Goal: Task Accomplishment & Management: Complete application form

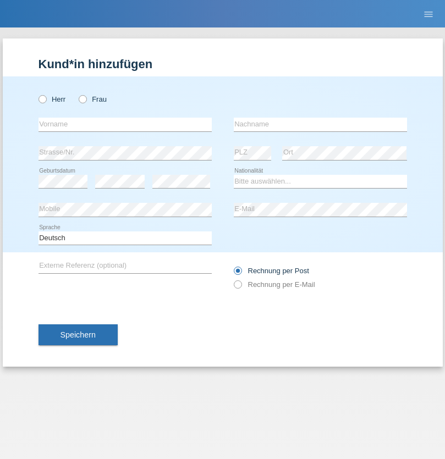
radio input "true"
click at [125, 124] on input "text" at bounding box center [125, 125] width 173 height 14
type input "Ronny"
click at [320, 124] on input "text" at bounding box center [320, 125] width 173 height 14
type input "Senn"
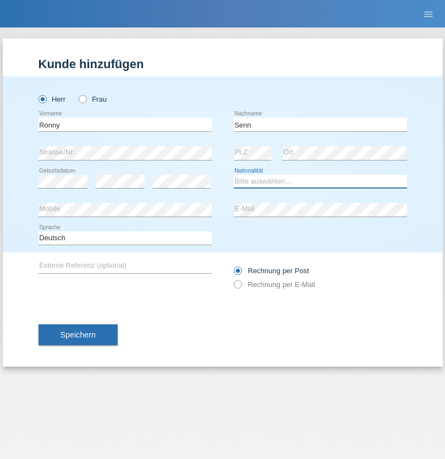
select select "CH"
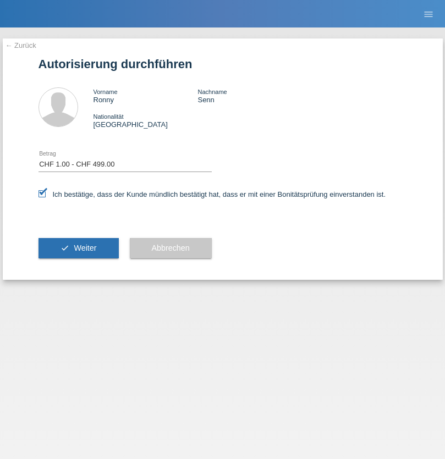
select select "1"
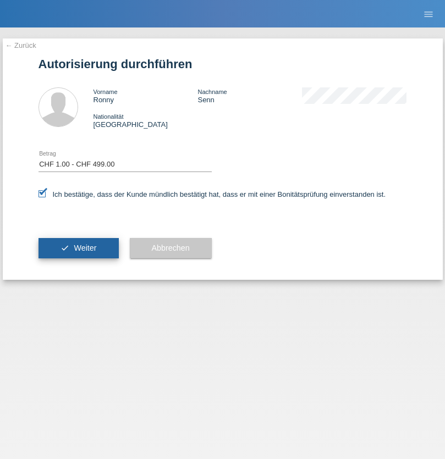
click at [78, 248] on span "Weiter" at bounding box center [85, 248] width 23 height 9
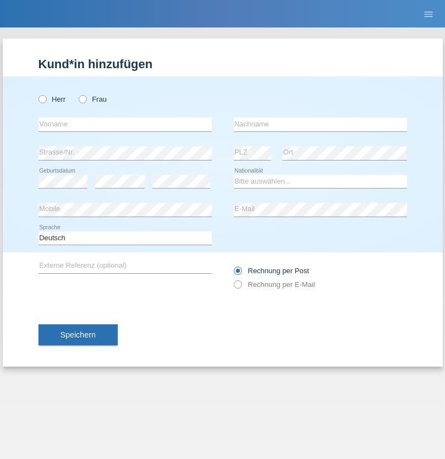
radio input "true"
click at [125, 124] on input "text" at bounding box center [125, 125] width 173 height 14
type input "Qendressa"
click at [320, 124] on input "text" at bounding box center [320, 125] width 173 height 14
type input "Shpatollaj"
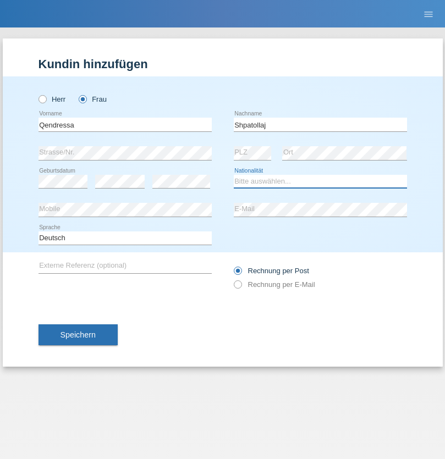
select select "XK"
select select "C"
select select "11"
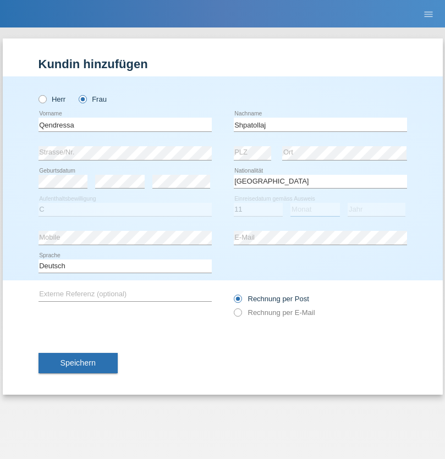
select select "02"
select select "2000"
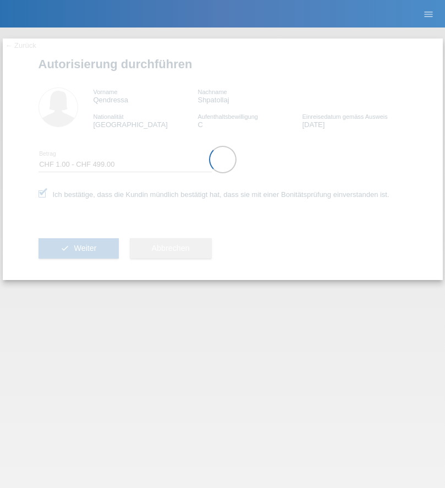
select select "1"
